Goal: Task Accomplishment & Management: Manage account settings

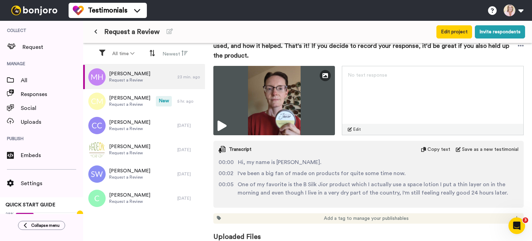
scroll to position [123, 0]
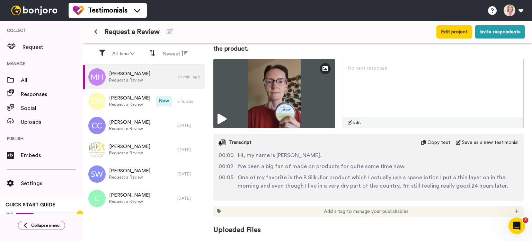
click at [220, 120] on icon at bounding box center [222, 119] width 9 height 10
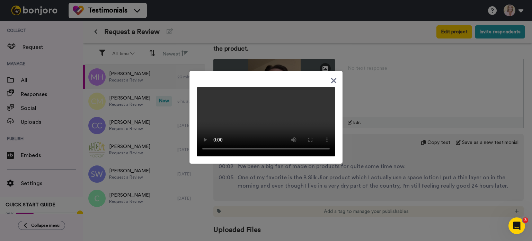
click at [331, 76] on icon at bounding box center [333, 80] width 7 height 9
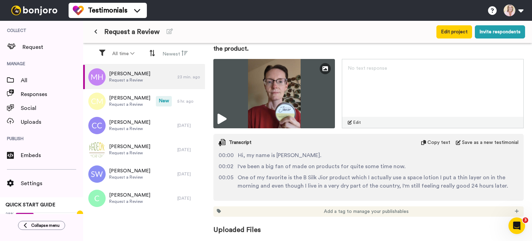
click at [221, 120] on icon at bounding box center [222, 119] width 9 height 10
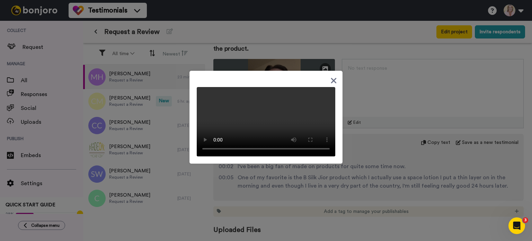
click at [333, 76] on icon at bounding box center [333, 80] width 7 height 9
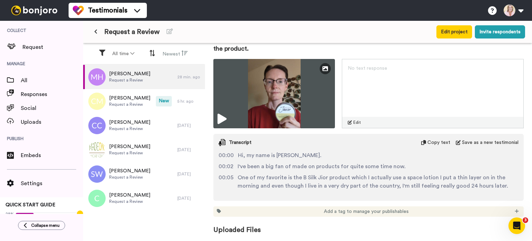
click at [315, 90] on img at bounding box center [274, 93] width 122 height 69
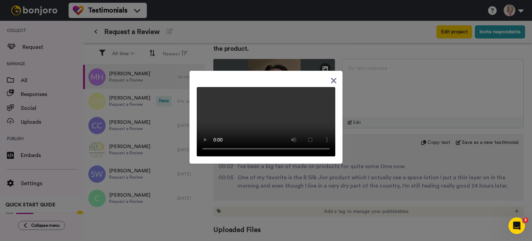
click at [331, 78] on icon at bounding box center [334, 81] width 6 height 6
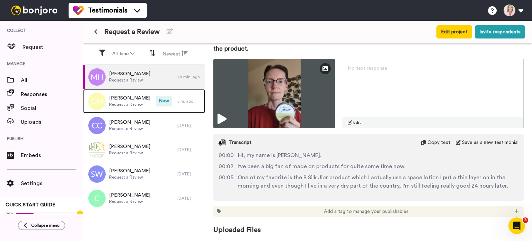
click at [122, 97] on span "[PERSON_NAME]" at bounding box center [129, 98] width 41 height 7
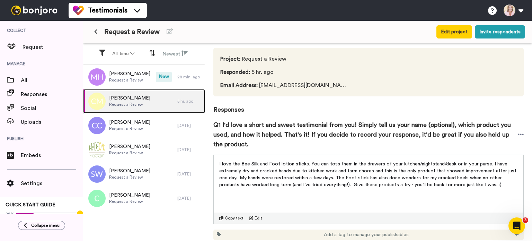
scroll to position [51, 0]
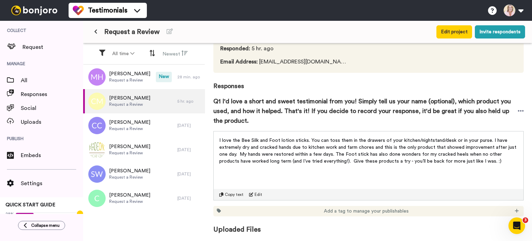
click at [224, 210] on div "Add a tag to manage your publishables" at bounding box center [368, 211] width 310 height 10
drag, startPoint x: 231, startPoint y: 230, endPoint x: 312, endPoint y: 222, distance: 80.7
click at [231, 229] on span "Uploaded Files" at bounding box center [368, 225] width 310 height 18
click at [244, 228] on span "Uploaded Files" at bounding box center [368, 225] width 310 height 18
click at [26, 82] on span "All" at bounding box center [52, 80] width 62 height 8
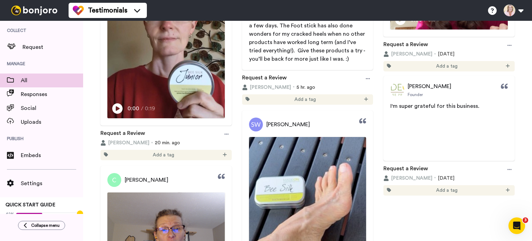
scroll to position [104, 0]
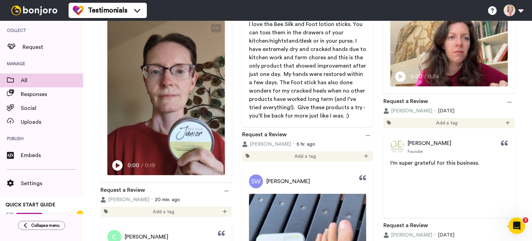
click at [366, 136] on icon at bounding box center [368, 135] width 4 height 5
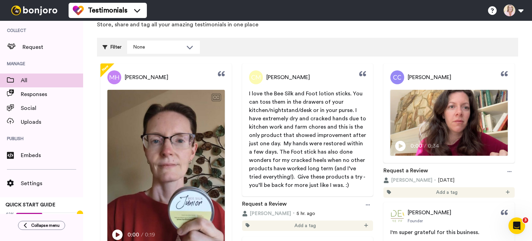
click at [298, 118] on span "I love the Bee Silk and Foot lotion sticks. You can toss them in the drawers of…" at bounding box center [308, 139] width 118 height 97
click at [31, 96] on span "Responses" at bounding box center [52, 94] width 62 height 8
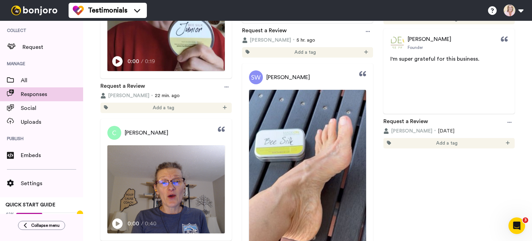
scroll to position [104, 0]
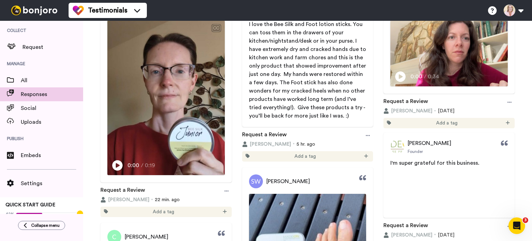
click at [366, 135] on icon at bounding box center [368, 135] width 4 height 5
click at [322, 106] on span "I love the Bee Silk and Foot lotion sticks. You can toss them in the drawers of…" at bounding box center [308, 69] width 118 height 97
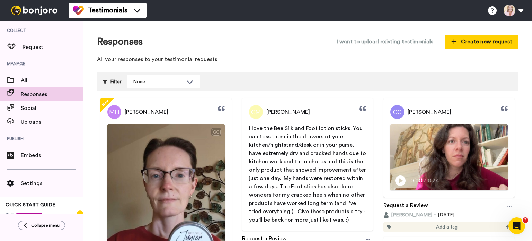
click at [305, 147] on span "I love the Bee Silk and Foot lotion sticks. You can toss them in the drawers of…" at bounding box center [308, 173] width 118 height 97
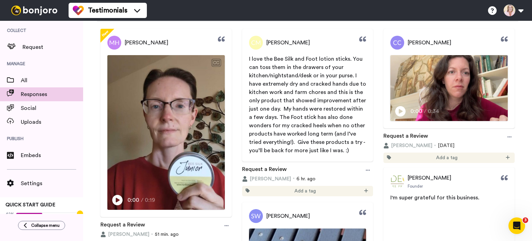
click at [366, 169] on icon at bounding box center [368, 170] width 4 height 5
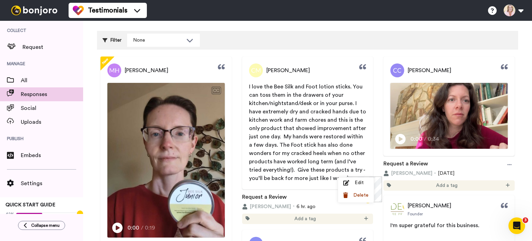
scroll to position [0, 0]
